Goal: Book appointment/travel/reservation

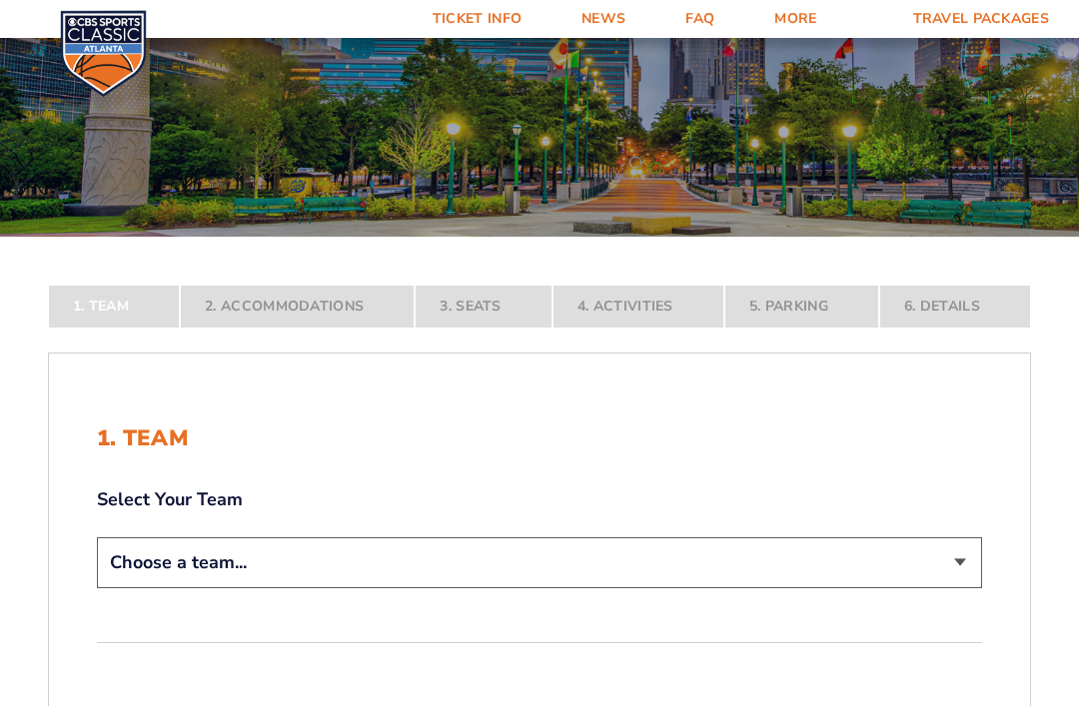
scroll to position [185, 0]
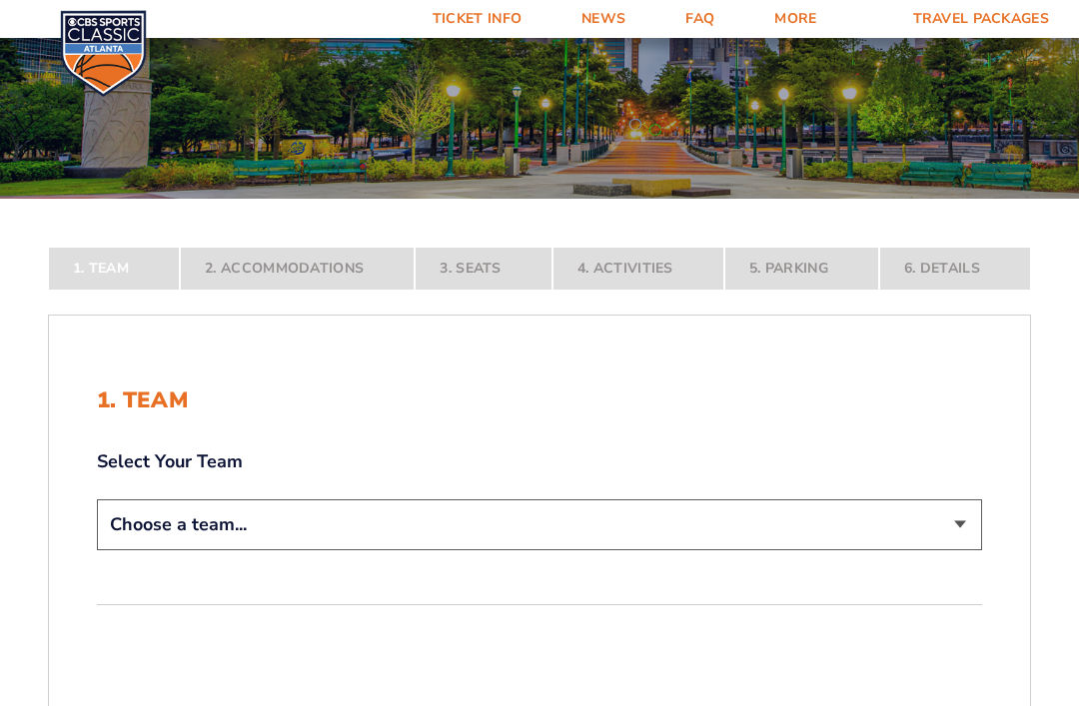
click at [141, 550] on select "Choose a team... [US_STATE] Wildcats [US_STATE] State Buckeyes [US_STATE] Tar H…" at bounding box center [539, 524] width 885 height 51
select select "12756"
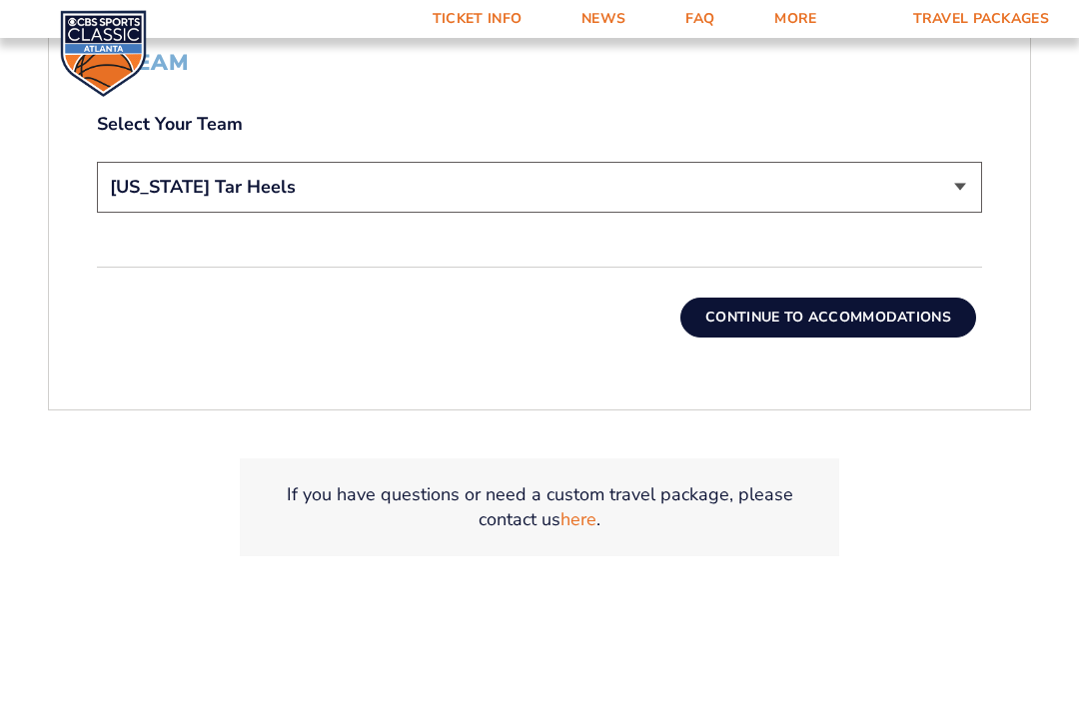
click at [707, 338] on button "Continue To Accommodations" at bounding box center [828, 318] width 296 height 40
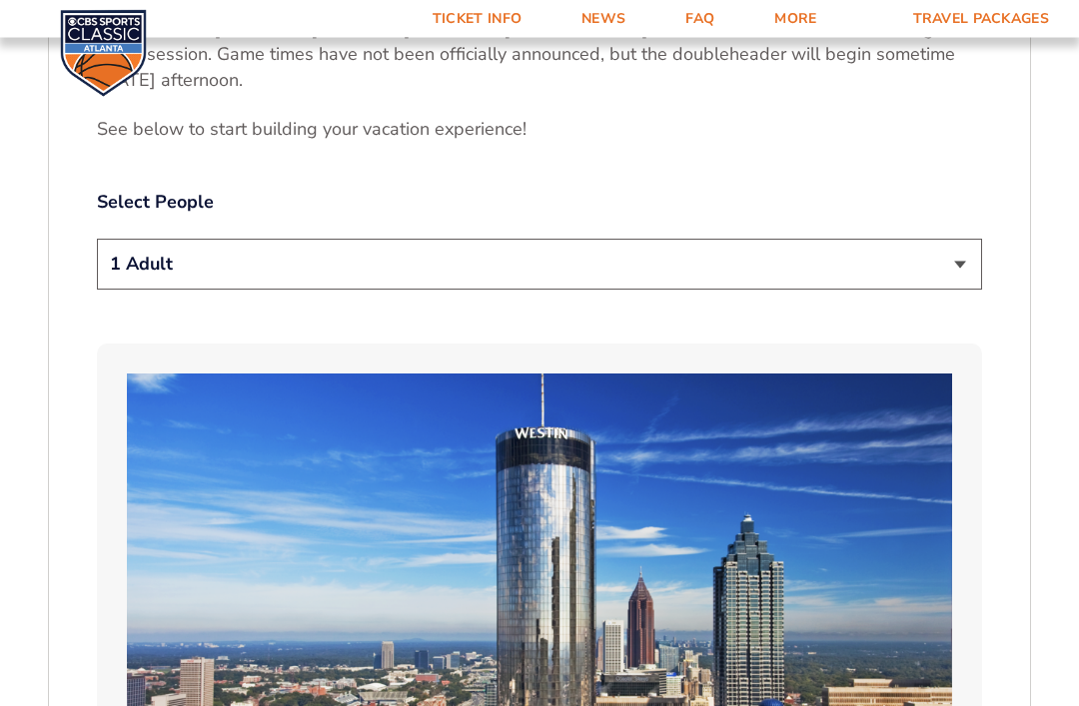
scroll to position [1060, 0]
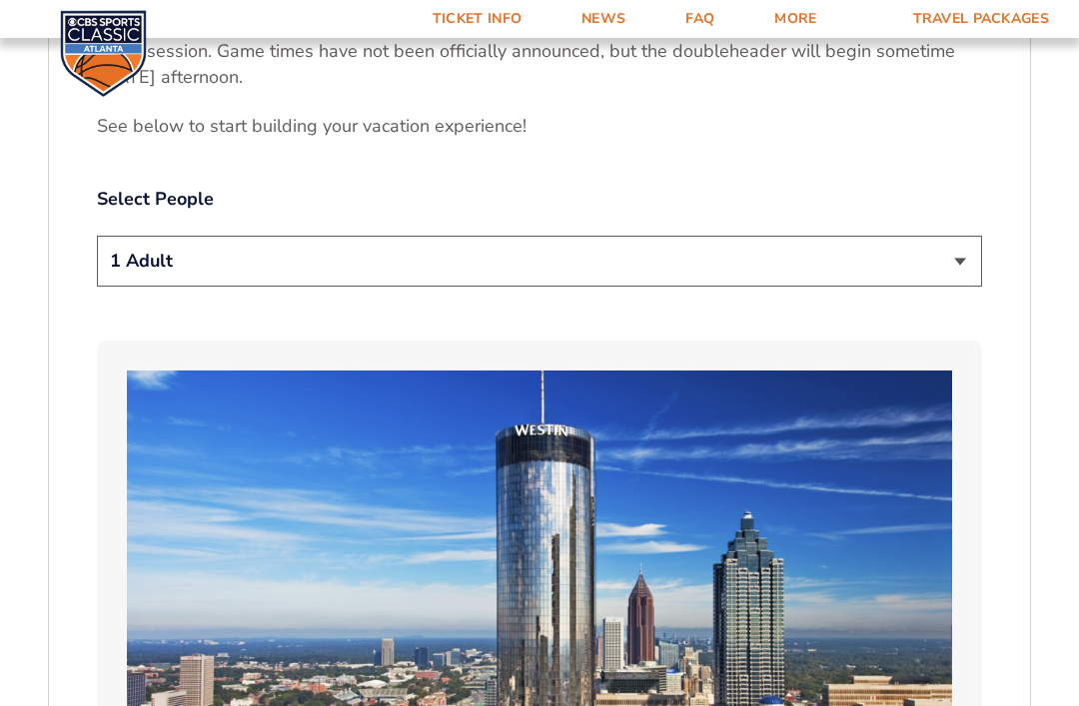
click at [145, 258] on select "1 Adult 2 Adults 3 Adults 4 Adults 2 Adults + 1 Child 2 Adults + 2 Children 2 A…" at bounding box center [539, 261] width 885 height 51
select select "2 Adults + 1 Child"
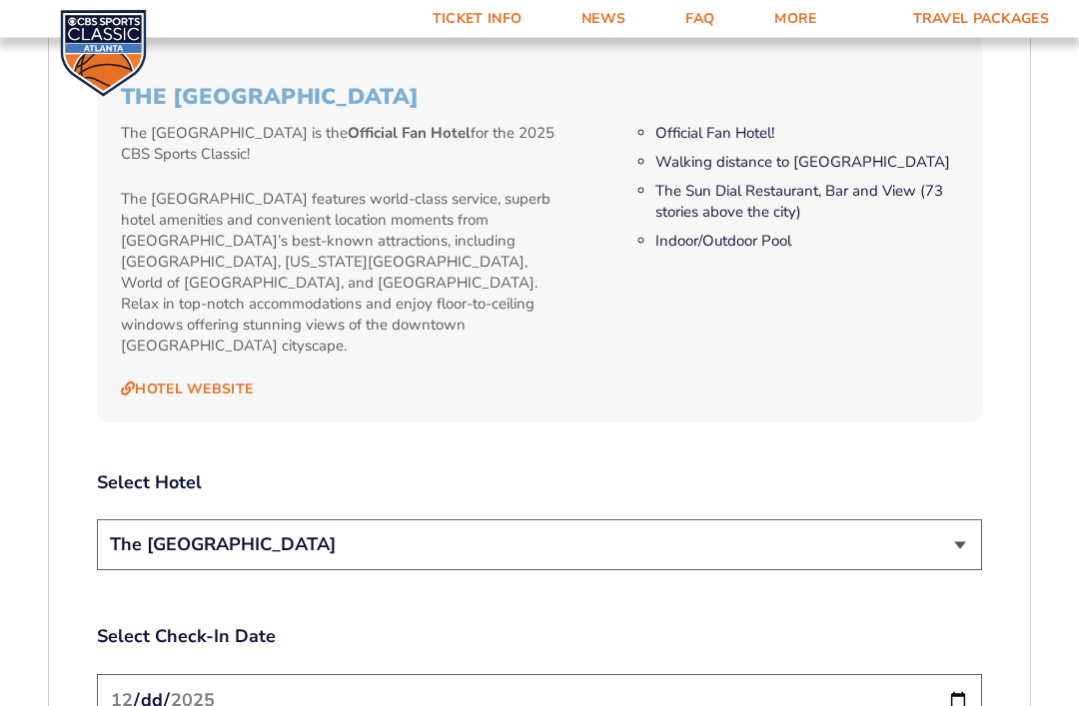
scroll to position [2028, 0]
click at [143, 526] on select "The [GEOGRAPHIC_DATA]" at bounding box center [539, 545] width 885 height 51
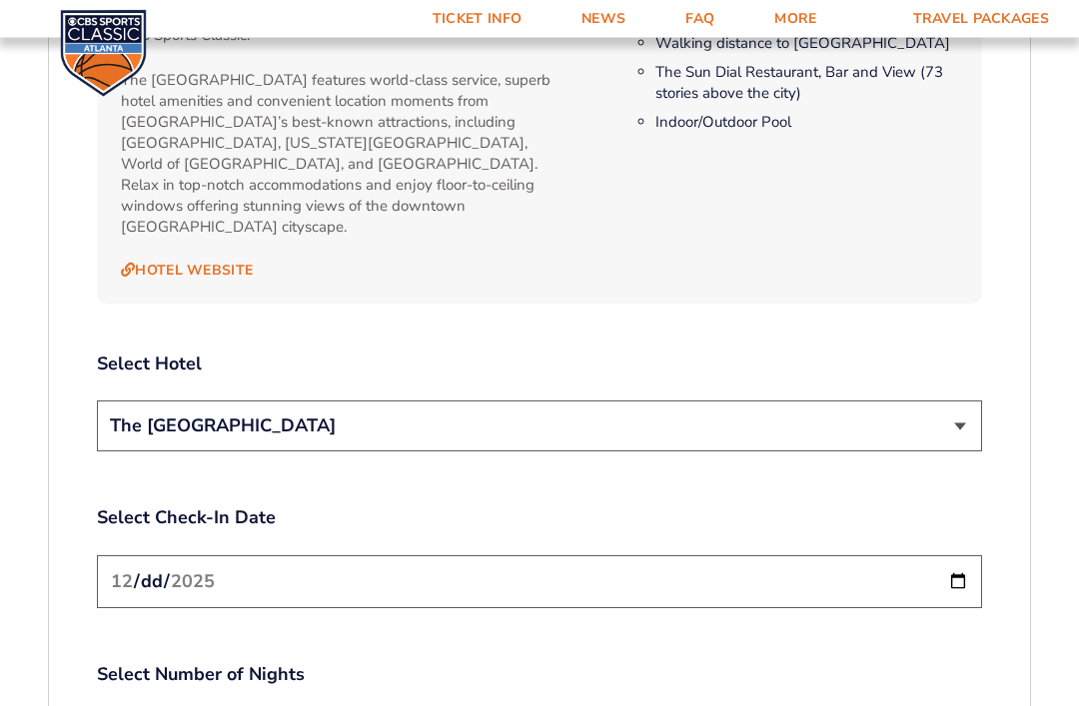
scroll to position [2146, 0]
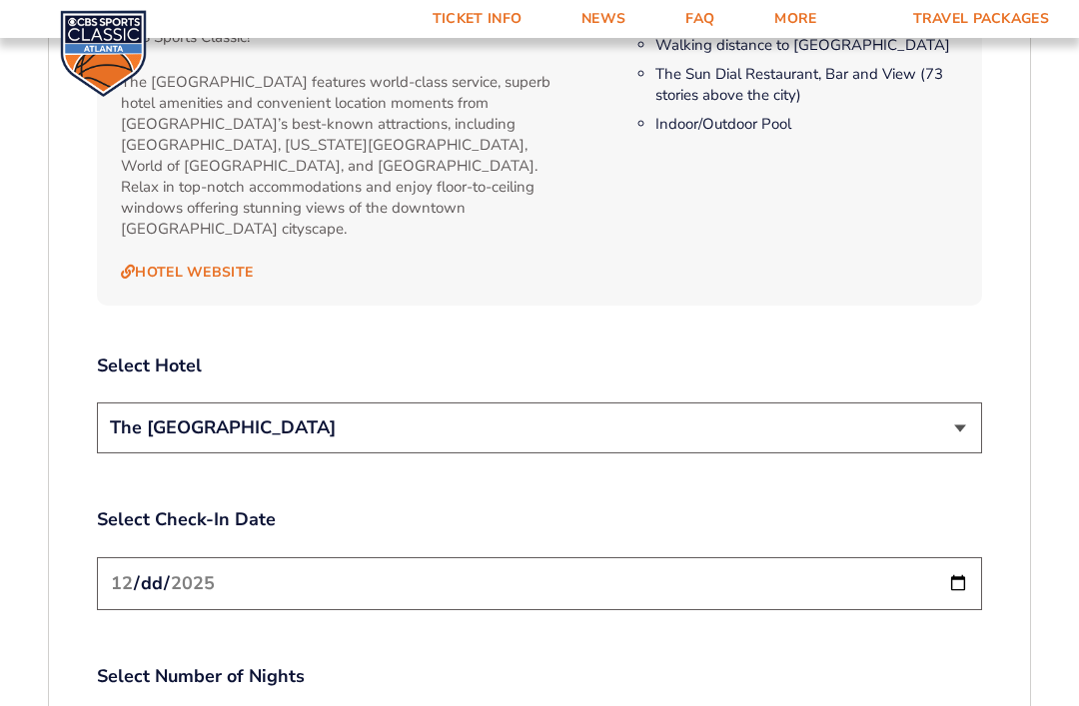
click at [155, 583] on input "[DATE]" at bounding box center [539, 583] width 885 height 53
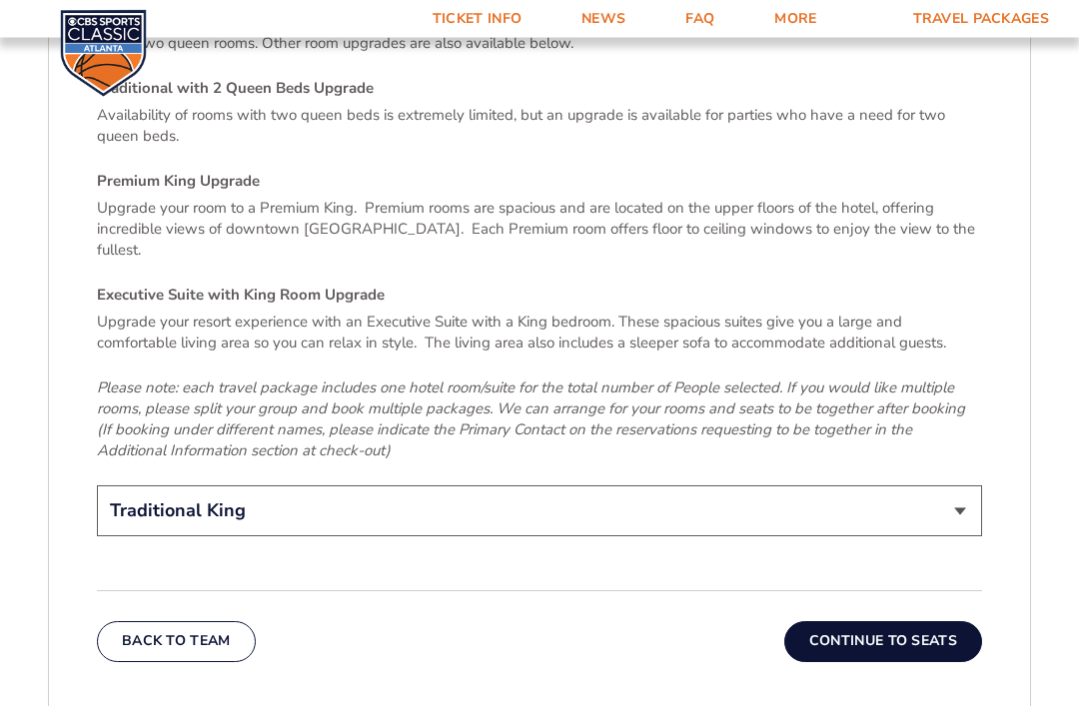
scroll to position [3030, 0]
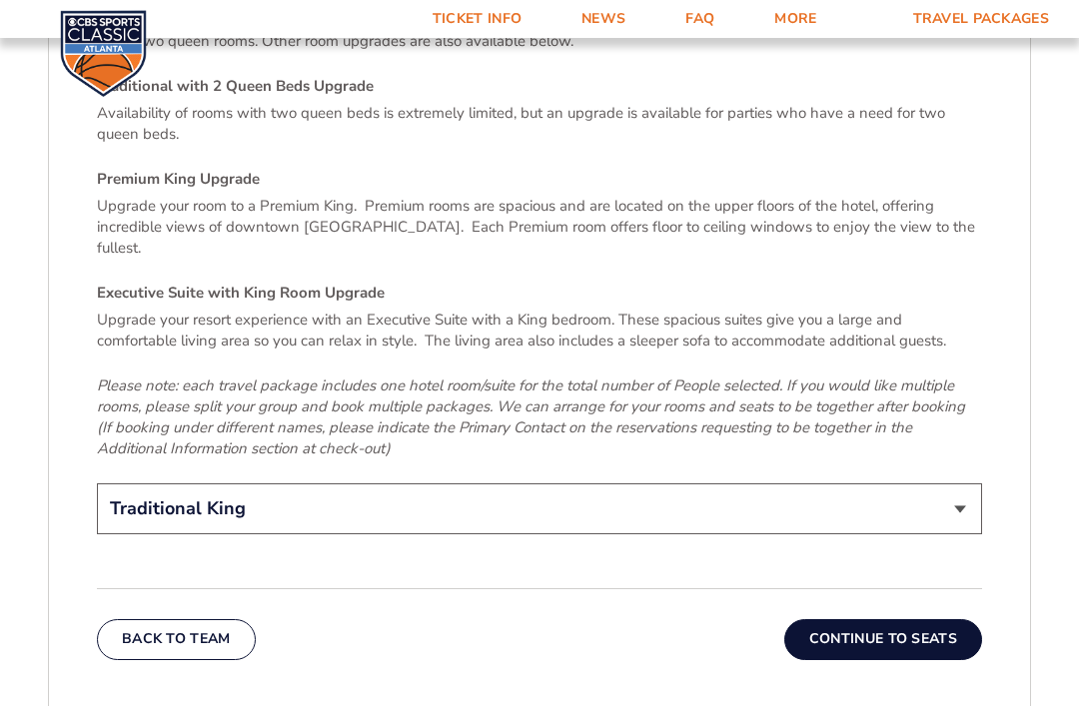
click at [251, 483] on select "Traditional King Traditional with 2 Queen Beds Upgrade (+$45 per night) Premium…" at bounding box center [539, 508] width 885 height 51
select select "Traditional with 2 Queen Beds Upgrade"
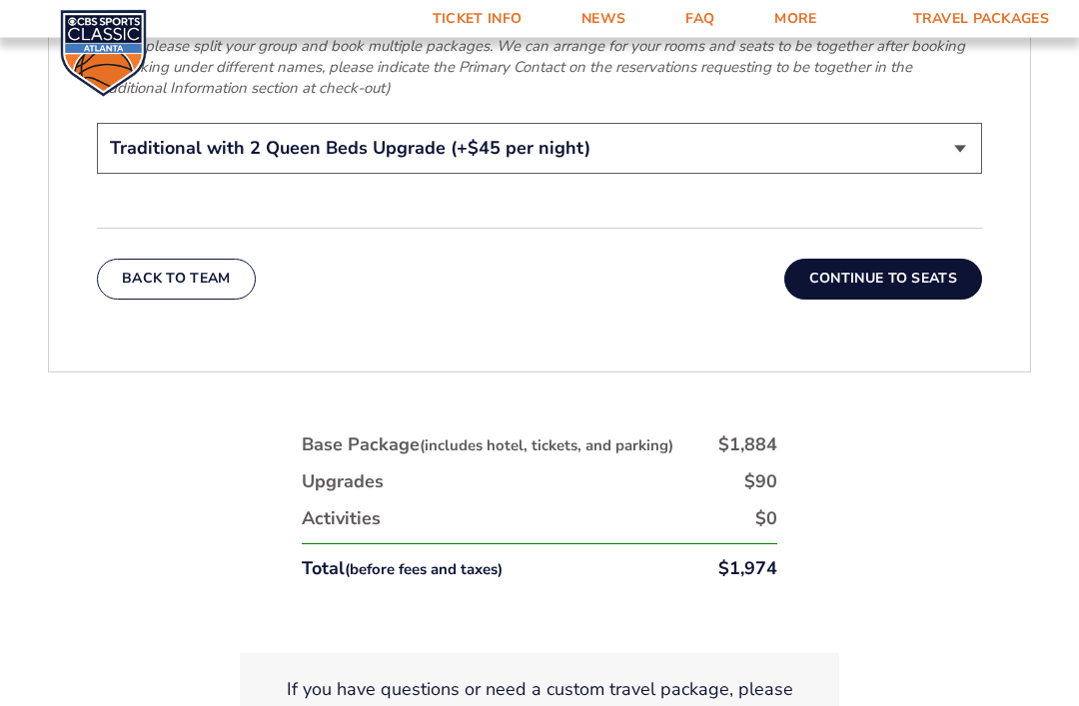
scroll to position [3390, 0]
click at [856, 259] on button "Continue To Seats" at bounding box center [883, 279] width 198 height 40
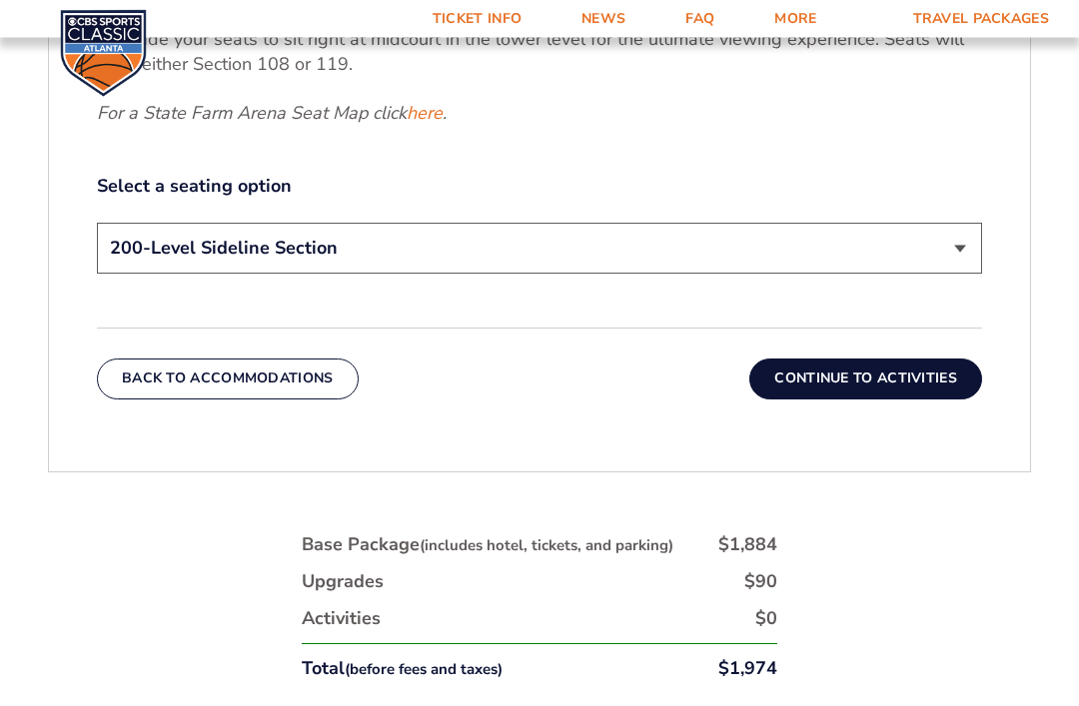
scroll to position [1041, 0]
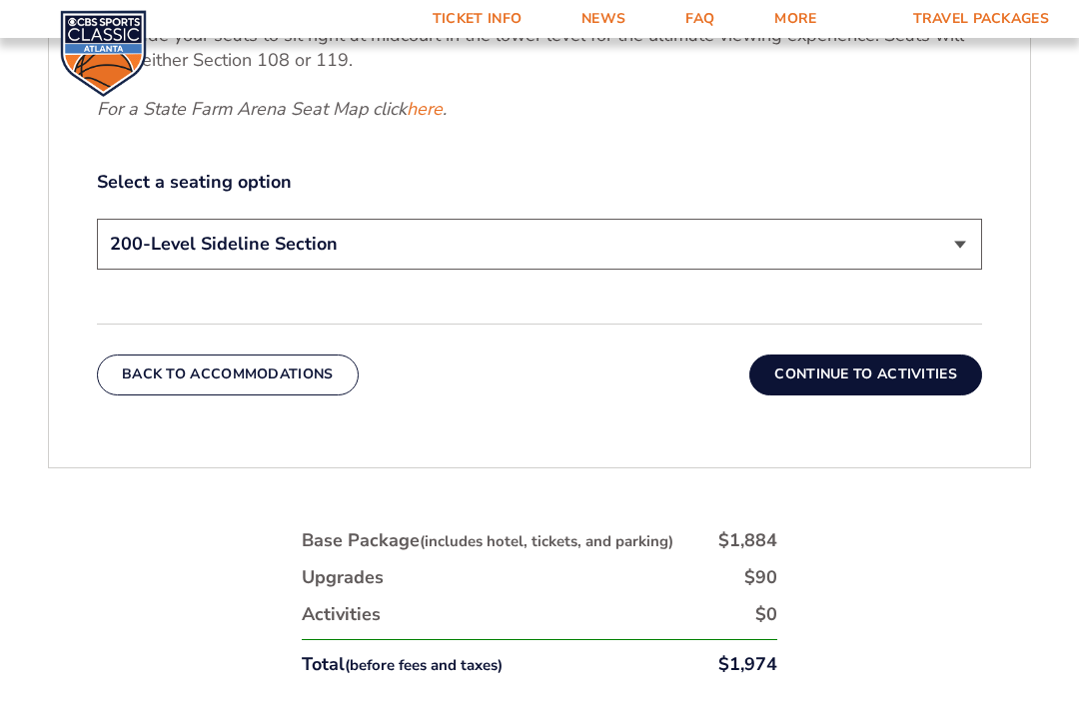
click at [163, 249] on select "200-Level Sideline Section 100-Level Corner Seat Upgrade (+$120 per person) 100…" at bounding box center [539, 244] width 885 height 51
select select "100-Level Corner Seat Upgrade"
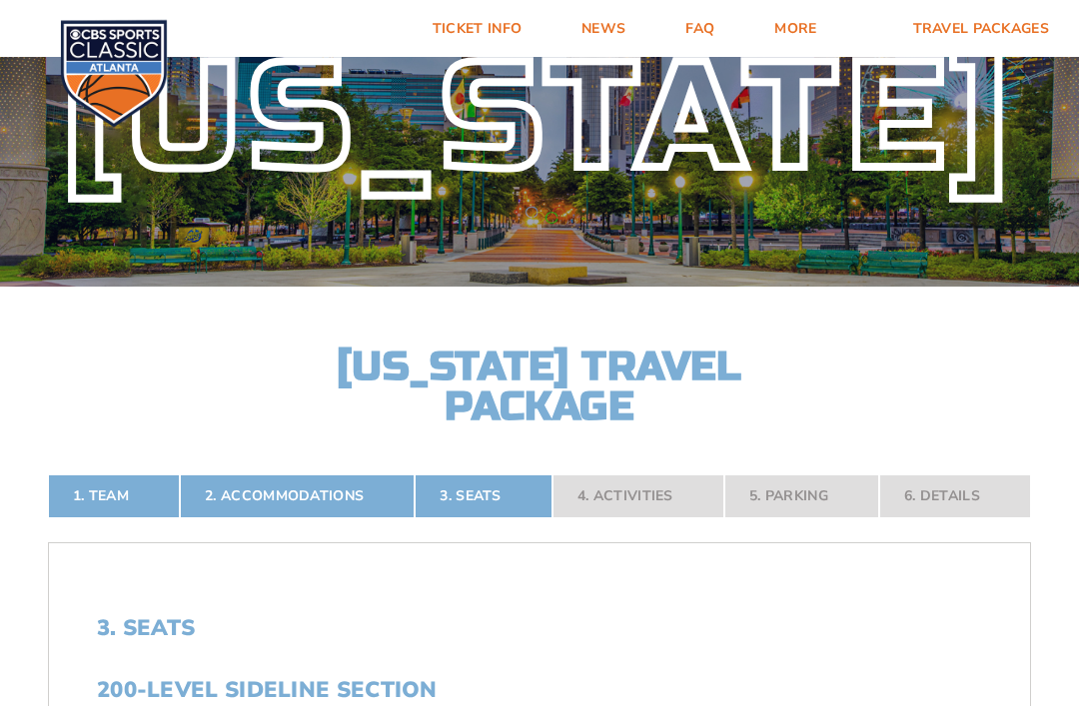
scroll to position [0, 0]
